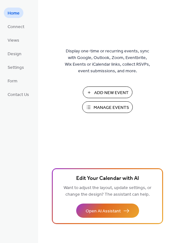
click at [104, 107] on span "Manage Events" at bounding box center [110, 107] width 35 height 7
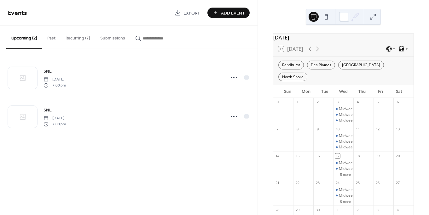
click at [235, 16] on span "Add Event" at bounding box center [233, 13] width 24 height 7
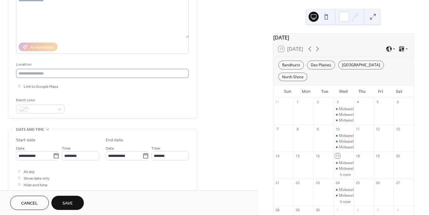
scroll to position [77, 0]
type input "***"
click at [53, 155] on icon at bounding box center [56, 155] width 6 height 6
click at [53, 155] on input "**********" at bounding box center [34, 155] width 37 height 9
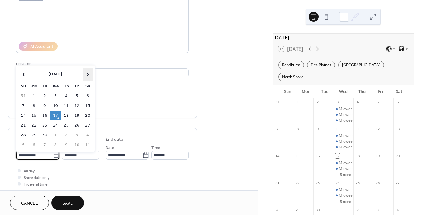
click at [87, 72] on span "›" at bounding box center [87, 74] width 9 height 13
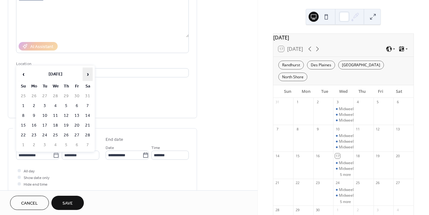
click at [87, 72] on span "›" at bounding box center [87, 74] width 9 height 13
click at [54, 135] on td "29" at bounding box center [55, 135] width 10 height 9
type input "**********"
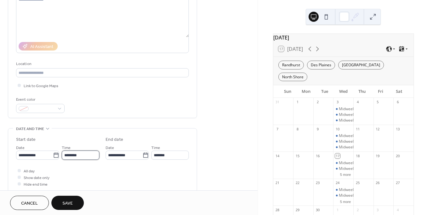
click at [67, 157] on input "********" at bounding box center [81, 155] width 38 height 9
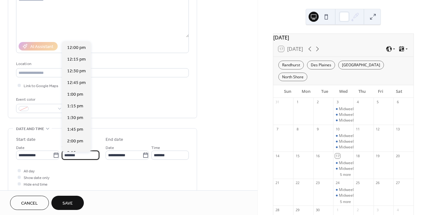
scroll to position [887, 0]
type input "*******"
click at [158, 157] on input "*******" at bounding box center [170, 155] width 38 height 9
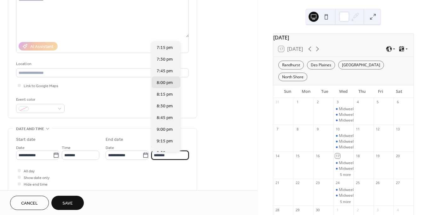
click at [155, 157] on input "*******" at bounding box center [170, 155] width 38 height 9
click at [159, 157] on input "*******" at bounding box center [170, 155] width 38 height 9
type input "*******"
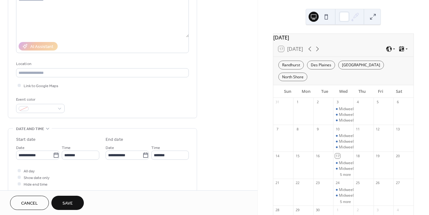
click at [126, 170] on div "All day Show date only Hide end time" at bounding box center [102, 177] width 173 height 20
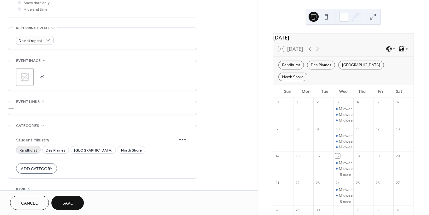
scroll to position [254, 0]
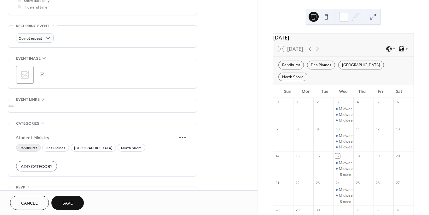
click at [29, 147] on span "Randhurst" at bounding box center [29, 148] width 18 height 7
click at [53, 149] on span "Des Plaines" at bounding box center [56, 148] width 20 height 7
click at [80, 149] on span "Portage Park" at bounding box center [93, 148] width 39 height 7
click at [121, 148] on span "North Shore" at bounding box center [131, 148] width 21 height 7
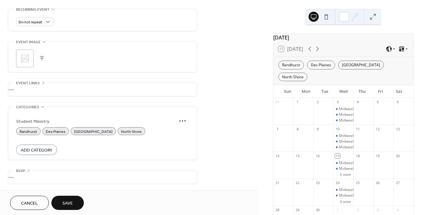
scroll to position [273, 0]
click at [68, 202] on span "Save" at bounding box center [67, 203] width 10 height 7
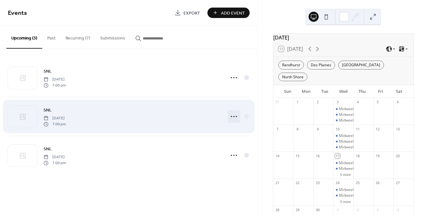
click at [231, 116] on icon at bounding box center [234, 116] width 10 height 10
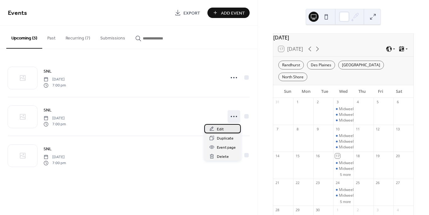
click at [221, 126] on div "Edit" at bounding box center [222, 128] width 37 height 9
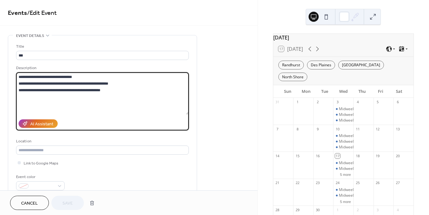
drag, startPoint x: 115, startPoint y: 94, endPoint x: 15, endPoint y: 78, distance: 101.0
click at [15, 78] on div "**********" at bounding box center [102, 115] width 189 height 160
click at [32, 204] on span "Cancel" at bounding box center [29, 203] width 17 height 7
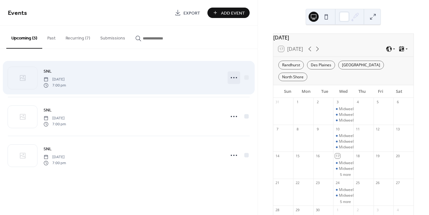
click at [233, 78] on icon at bounding box center [234, 78] width 10 height 10
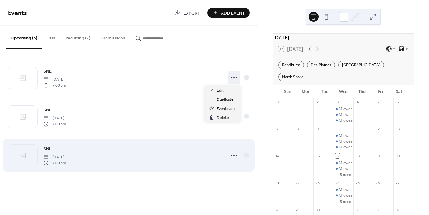
click at [195, 151] on div "SNL Wednesday, April 29, 2026 7:00 pm" at bounding box center [133, 155] width 178 height 20
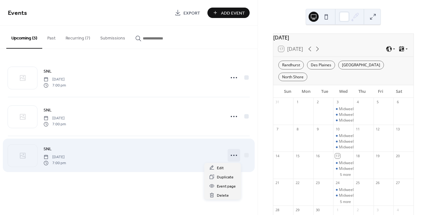
click at [233, 156] on icon at bounding box center [234, 155] width 10 height 10
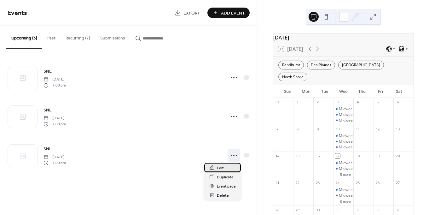
click at [224, 167] on div "Edit" at bounding box center [222, 167] width 37 height 9
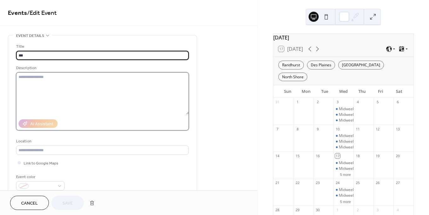
click at [85, 82] on textarea at bounding box center [102, 93] width 173 height 42
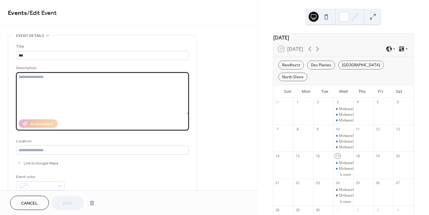
paste textarea "**********"
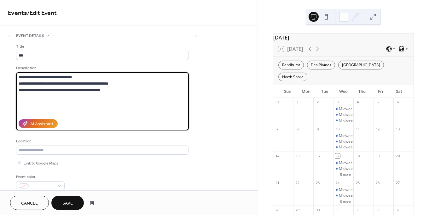
type textarea "**********"
click at [74, 198] on button "Save" at bounding box center [67, 203] width 33 height 14
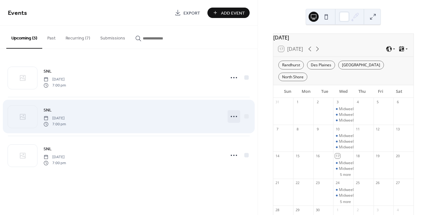
click at [233, 118] on icon at bounding box center [234, 116] width 10 height 10
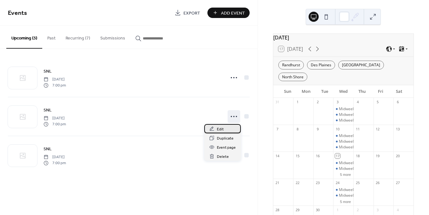
click at [221, 128] on span "Edit" at bounding box center [220, 129] width 7 height 7
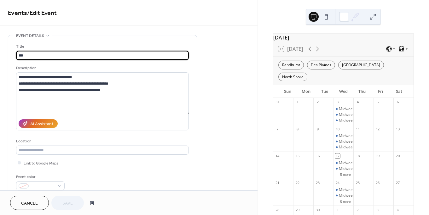
click at [34, 202] on span "Cancel" at bounding box center [29, 203] width 17 height 7
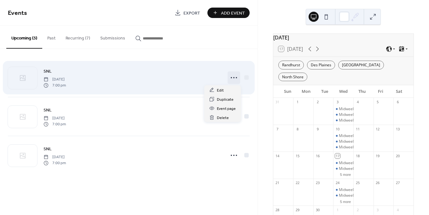
click at [234, 80] on icon at bounding box center [234, 78] width 10 height 10
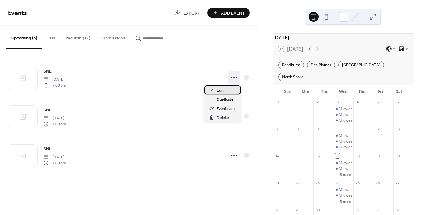
click at [222, 87] on span "Edit" at bounding box center [220, 90] width 7 height 7
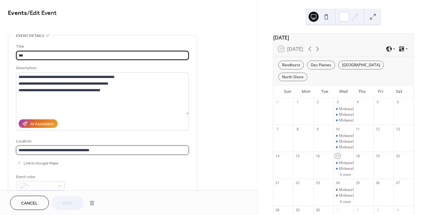
click at [83, 148] on input "**********" at bounding box center [102, 149] width 173 height 9
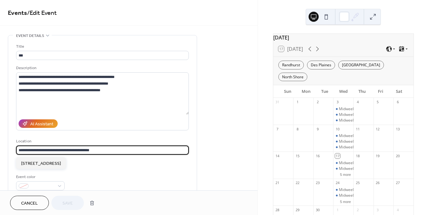
click at [83, 148] on input "**********" at bounding box center [102, 149] width 173 height 9
click at [37, 201] on span "Cancel" at bounding box center [29, 203] width 17 height 7
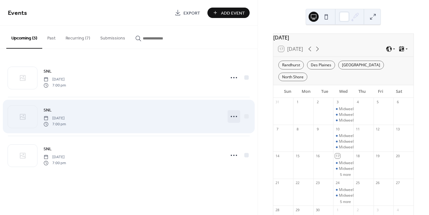
click at [233, 114] on icon at bounding box center [234, 116] width 10 height 10
click at [238, 118] on icon at bounding box center [234, 116] width 10 height 10
click at [230, 116] on icon at bounding box center [234, 116] width 10 height 10
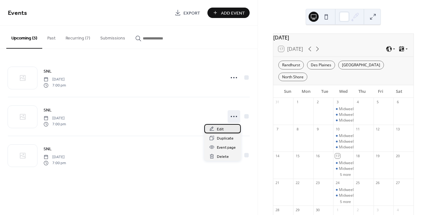
click at [222, 126] on div "Edit" at bounding box center [222, 128] width 37 height 9
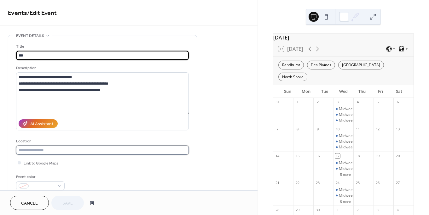
paste input "**********"
click at [70, 152] on input "text" at bounding box center [102, 149] width 173 height 9
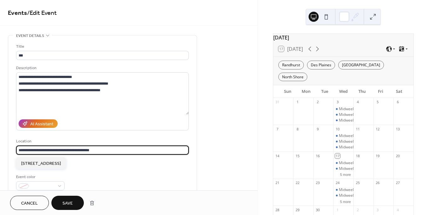
type input "**********"
click at [67, 203] on span "Save" at bounding box center [67, 203] width 10 height 7
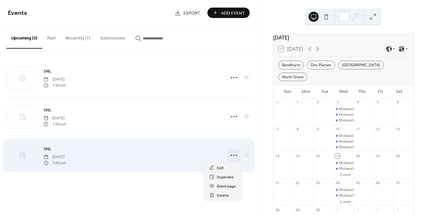
click at [232, 151] on icon at bounding box center [234, 155] width 10 height 10
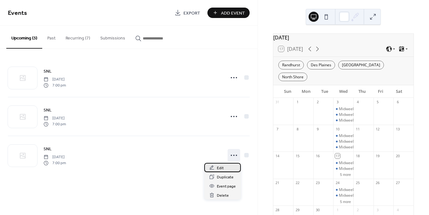
click at [222, 168] on span "Edit" at bounding box center [220, 168] width 7 height 7
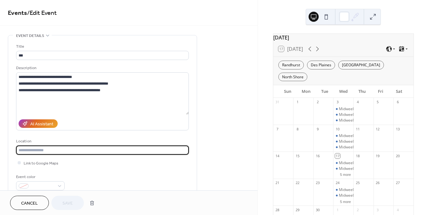
click at [77, 154] on input "text" at bounding box center [102, 149] width 173 height 9
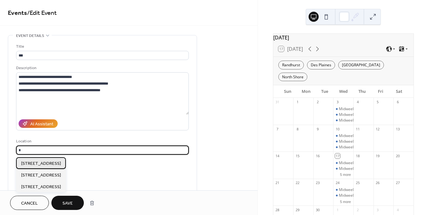
click at [61, 164] on span "302 E Euclid Ave, Prospect Heights, IL 60070" at bounding box center [41, 163] width 40 height 7
type input "**********"
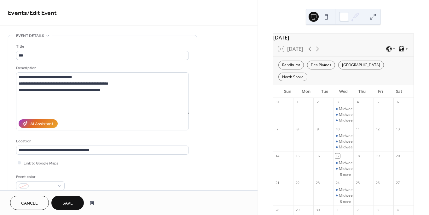
click at [66, 203] on span "Save" at bounding box center [67, 203] width 10 height 7
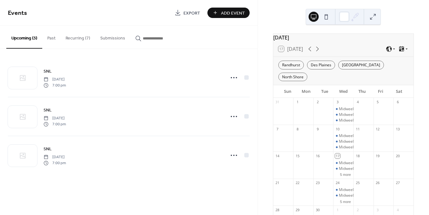
click at [79, 40] on button "Recurring (7)" at bounding box center [78, 37] width 35 height 22
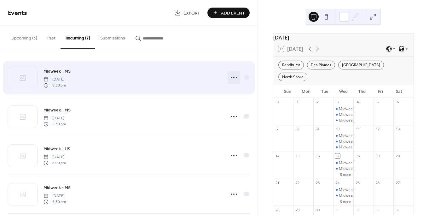
click at [233, 76] on icon at bounding box center [234, 78] width 10 height 10
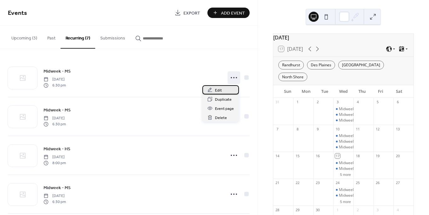
click at [222, 88] on div "Edit" at bounding box center [221, 89] width 37 height 9
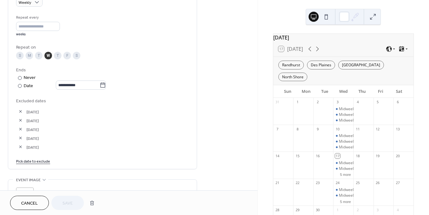
scroll to position [291, 0]
click at [31, 163] on link "Pick date to exclude" at bounding box center [33, 160] width 34 height 7
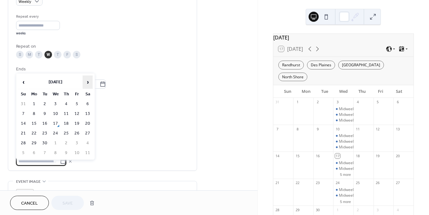
click at [84, 84] on span "›" at bounding box center [87, 82] width 9 height 13
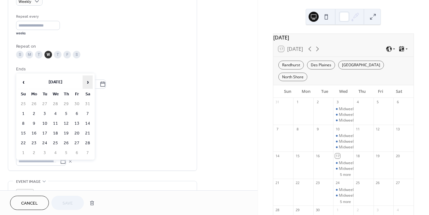
click at [84, 84] on span "›" at bounding box center [87, 82] width 9 height 13
click at [55, 143] on td "29" at bounding box center [55, 143] width 10 height 9
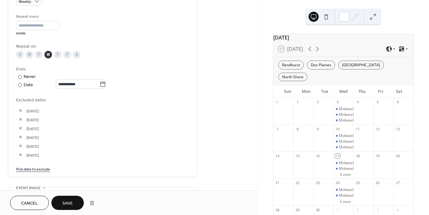
click at [67, 201] on span "Save" at bounding box center [67, 203] width 10 height 7
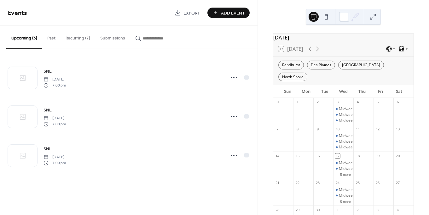
click at [76, 36] on button "Recurring (7)" at bounding box center [78, 37] width 35 height 22
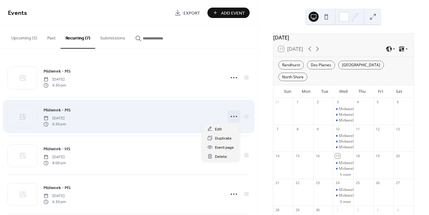
click at [229, 116] on icon at bounding box center [234, 116] width 10 height 10
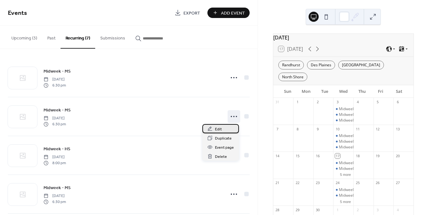
click at [217, 128] on span "Edit" at bounding box center [218, 129] width 7 height 7
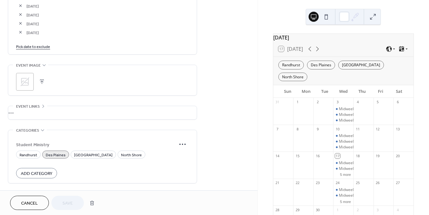
scroll to position [412, 0]
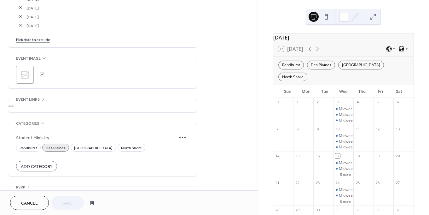
click at [34, 42] on link "Pick date to exclude" at bounding box center [33, 39] width 34 height 7
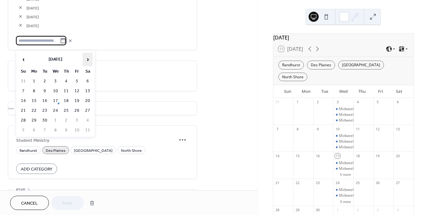
click at [87, 62] on span "›" at bounding box center [87, 59] width 9 height 13
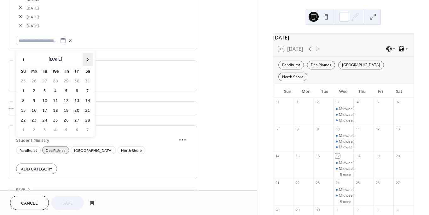
click at [87, 62] on span "›" at bounding box center [87, 59] width 9 height 13
click at [57, 119] on td "29" at bounding box center [55, 120] width 10 height 9
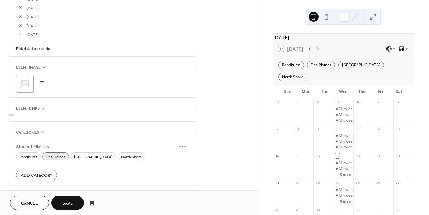
click at [70, 205] on span "Save" at bounding box center [67, 203] width 10 height 7
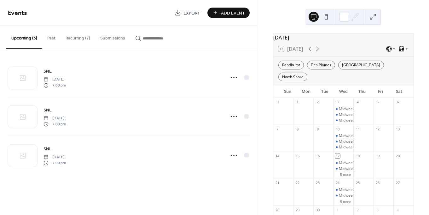
click at [73, 37] on button "Recurring (7)" at bounding box center [78, 37] width 35 height 22
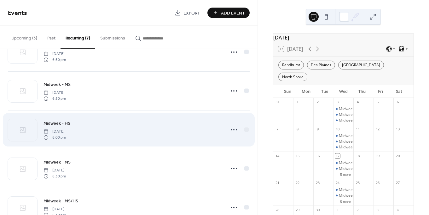
scroll to position [26, 0]
click at [239, 132] on div at bounding box center [239, 129] width 22 height 13
click at [231, 127] on icon at bounding box center [234, 129] width 10 height 10
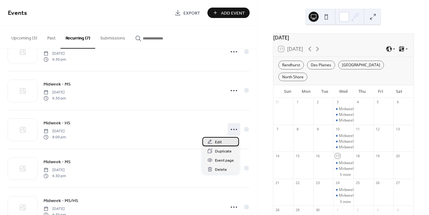
click at [223, 143] on div "Edit" at bounding box center [221, 141] width 37 height 9
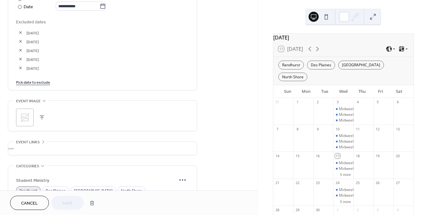
scroll to position [363, 0]
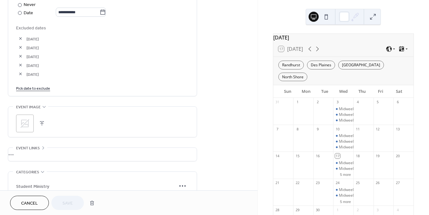
click at [28, 91] on link "Pick date to exclude" at bounding box center [33, 88] width 34 height 7
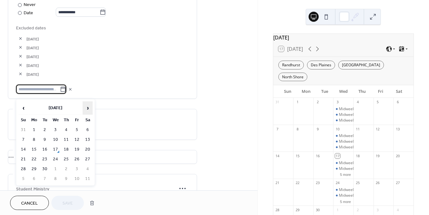
click at [88, 110] on span "›" at bounding box center [87, 108] width 9 height 13
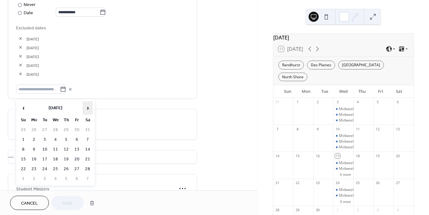
click at [88, 110] on span "›" at bounding box center [87, 108] width 9 height 13
click at [22, 110] on span "‹" at bounding box center [23, 108] width 9 height 13
click at [55, 168] on td "29" at bounding box center [55, 168] width 10 height 9
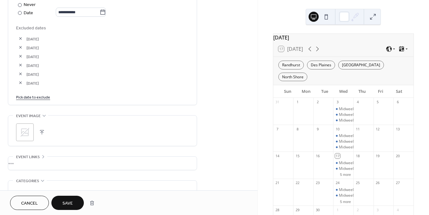
click at [70, 203] on span "Save" at bounding box center [67, 203] width 10 height 7
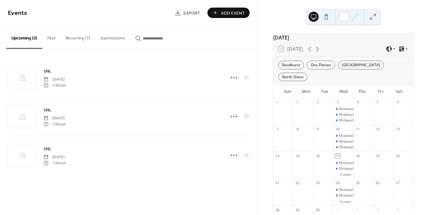
click at [80, 41] on button "Recurring (7)" at bounding box center [78, 37] width 35 height 22
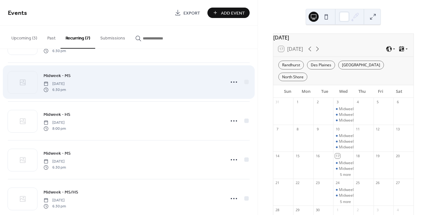
scroll to position [39, 0]
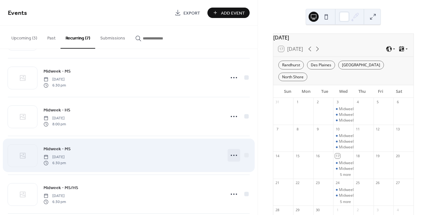
click at [232, 155] on icon at bounding box center [234, 155] width 10 height 10
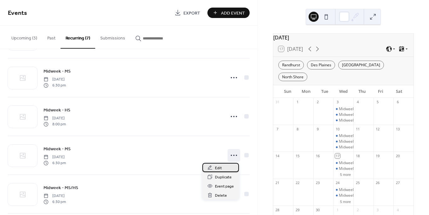
click at [218, 168] on span "Edit" at bounding box center [218, 168] width 7 height 7
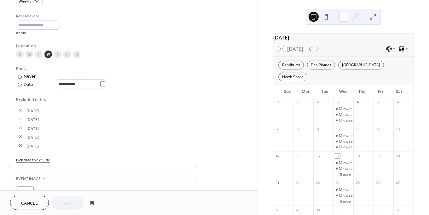
scroll to position [298, 0]
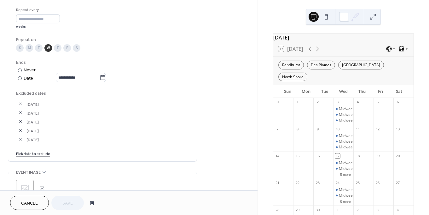
click at [33, 157] on link "Pick date to exclude" at bounding box center [33, 153] width 34 height 7
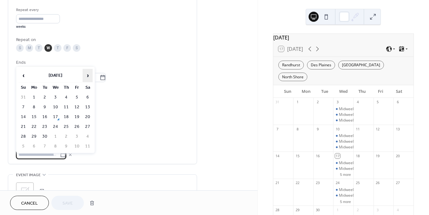
click at [88, 77] on span "›" at bounding box center [87, 75] width 9 height 13
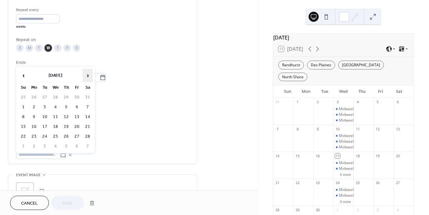
click at [88, 77] on span "›" at bounding box center [87, 75] width 9 height 13
click at [53, 135] on td "29" at bounding box center [55, 136] width 10 height 9
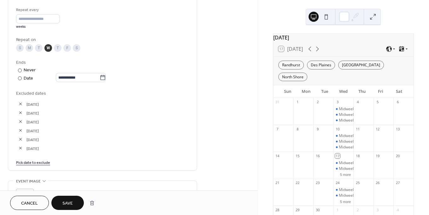
click at [68, 202] on span "Save" at bounding box center [67, 203] width 10 height 7
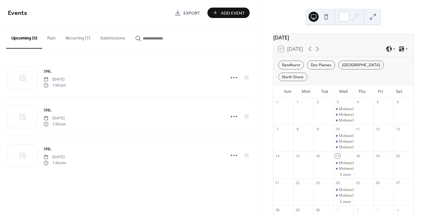
click at [72, 35] on button "Recurring (7)" at bounding box center [78, 37] width 35 height 22
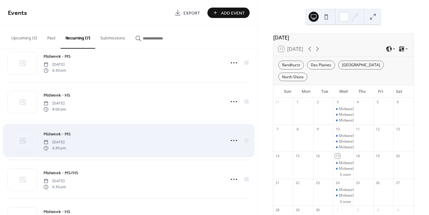
scroll to position [54, 0]
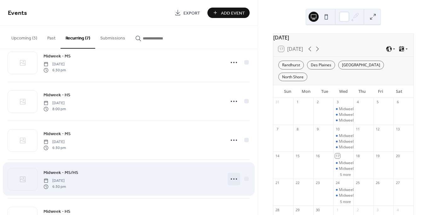
click at [231, 176] on icon at bounding box center [234, 179] width 10 height 10
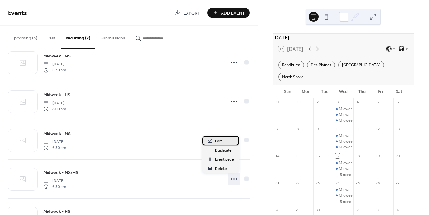
click at [217, 140] on span "Edit" at bounding box center [218, 141] width 7 height 7
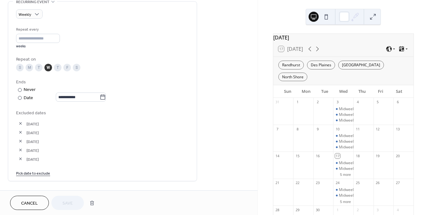
scroll to position [282, 0]
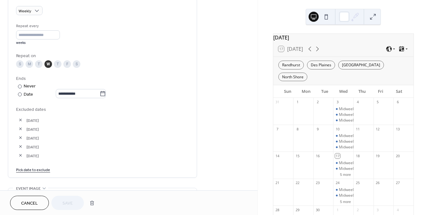
click at [27, 173] on link "Pick date to exclude" at bounding box center [33, 169] width 34 height 7
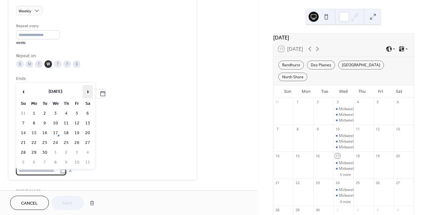
click at [86, 88] on span "›" at bounding box center [87, 91] width 9 height 13
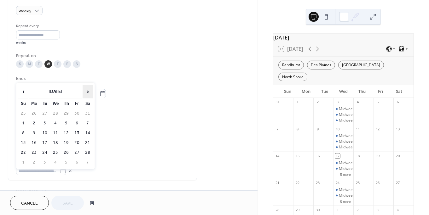
click at [86, 88] on span "›" at bounding box center [87, 91] width 9 height 13
click at [56, 151] on td "29" at bounding box center [55, 152] width 10 height 9
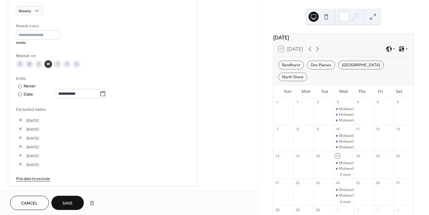
click at [74, 202] on button "Save" at bounding box center [67, 203] width 33 height 14
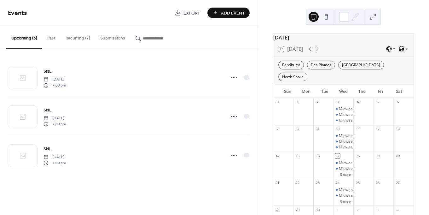
click at [80, 36] on button "Recurring (7)" at bounding box center [78, 37] width 35 height 22
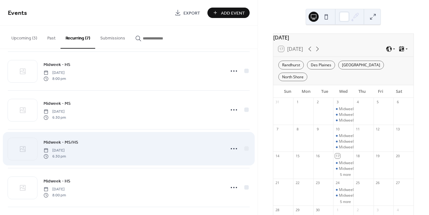
scroll to position [86, 0]
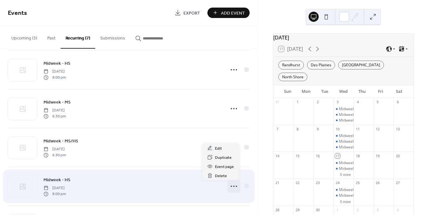
click at [236, 185] on icon at bounding box center [234, 186] width 10 height 10
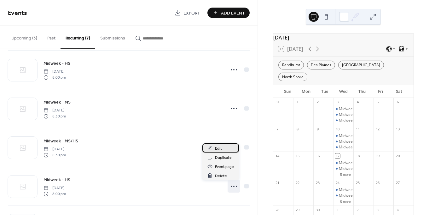
click at [218, 151] on span "Edit" at bounding box center [218, 148] width 7 height 7
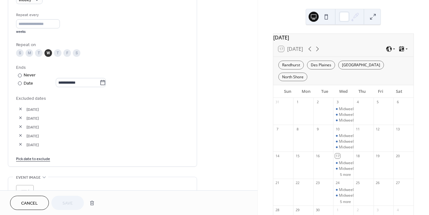
scroll to position [300, 0]
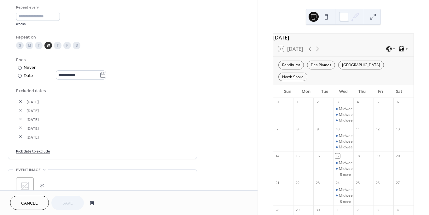
click at [34, 152] on link "Pick date to exclude" at bounding box center [33, 150] width 34 height 7
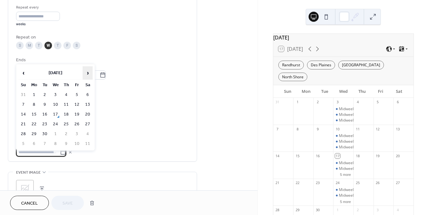
click at [87, 72] on span "›" at bounding box center [87, 73] width 9 height 13
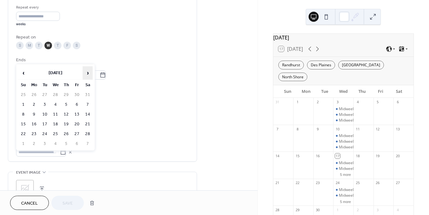
click at [87, 72] on span "›" at bounding box center [87, 73] width 9 height 13
click at [26, 70] on span "‹" at bounding box center [23, 73] width 9 height 13
click at [56, 133] on td "29" at bounding box center [55, 133] width 10 height 9
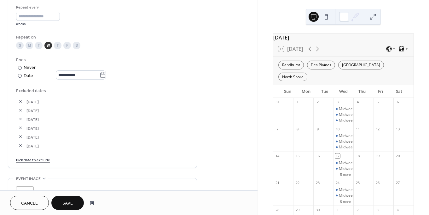
click at [69, 203] on span "Save" at bounding box center [67, 203] width 10 height 7
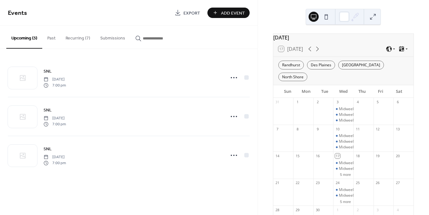
click at [79, 37] on button "Recurring (7)" at bounding box center [78, 37] width 35 height 22
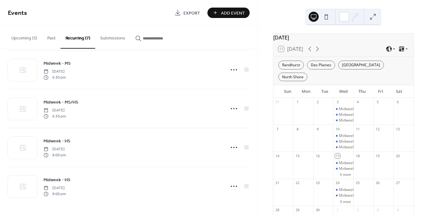
scroll to position [124, 0]
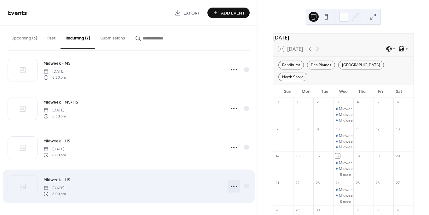
click at [233, 188] on icon at bounding box center [234, 186] width 10 height 10
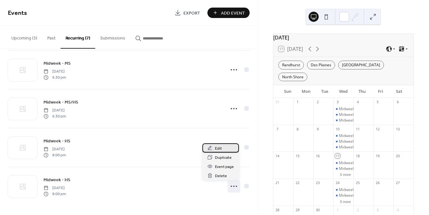
click at [218, 148] on span "Edit" at bounding box center [218, 148] width 7 height 7
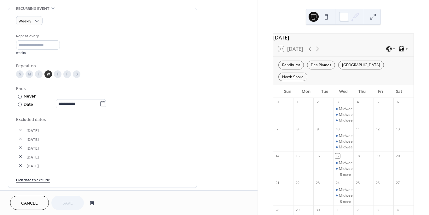
scroll to position [275, 0]
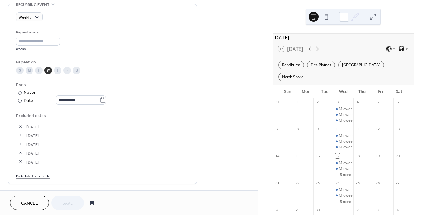
click at [37, 179] on link "Pick date to exclude" at bounding box center [33, 175] width 34 height 7
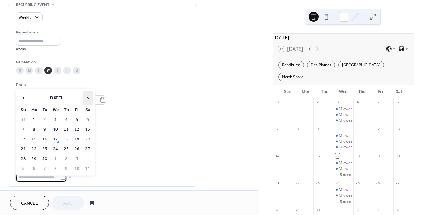
click at [85, 103] on span "›" at bounding box center [87, 98] width 9 height 13
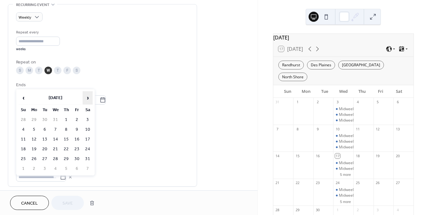
click at [85, 103] on span "›" at bounding box center [87, 98] width 9 height 13
click at [54, 160] on td "29" at bounding box center [55, 158] width 10 height 9
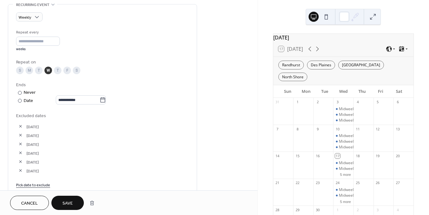
click at [75, 204] on button "Save" at bounding box center [67, 203] width 33 height 14
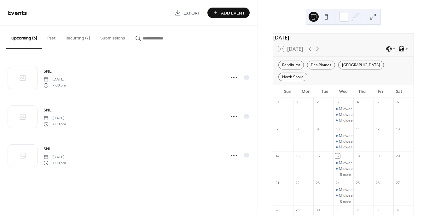
click at [318, 53] on icon at bounding box center [318, 49] width 8 height 8
click at [311, 53] on icon at bounding box center [310, 49] width 8 height 8
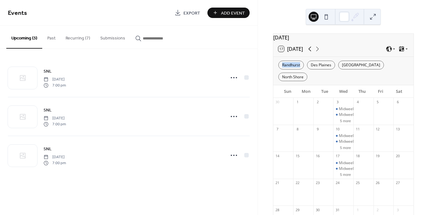
click at [311, 53] on icon at bounding box center [310, 49] width 8 height 8
click at [318, 52] on icon at bounding box center [318, 49] width 8 height 8
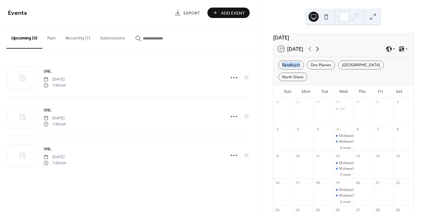
click at [318, 52] on icon at bounding box center [318, 49] width 8 height 8
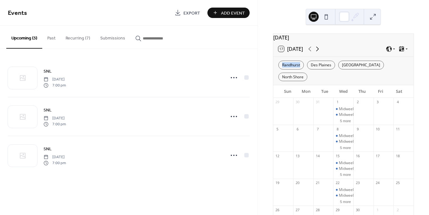
click at [318, 52] on icon at bounding box center [318, 49] width 8 height 8
click at [309, 53] on icon at bounding box center [310, 49] width 8 height 8
click at [318, 53] on icon at bounding box center [318, 49] width 8 height 8
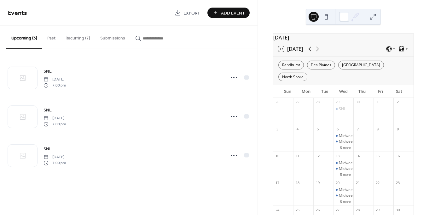
click at [312, 53] on icon at bounding box center [310, 49] width 8 height 8
